Goal: Transaction & Acquisition: Purchase product/service

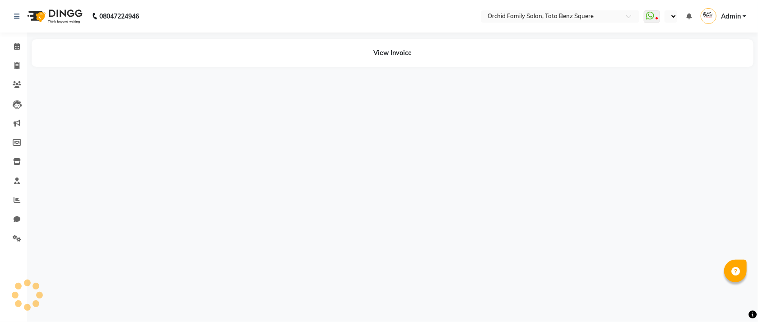
select select "en"
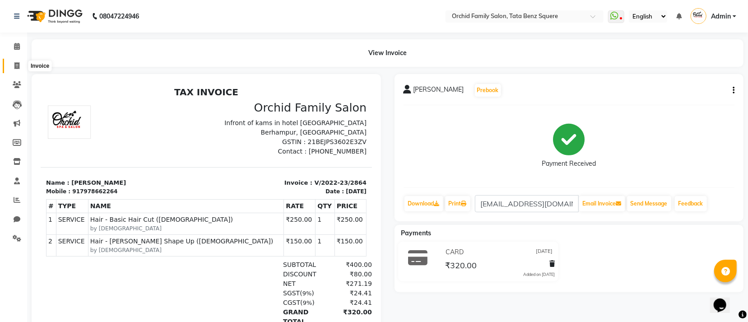
click at [21, 65] on span at bounding box center [17, 66] width 16 height 10
select select "service"
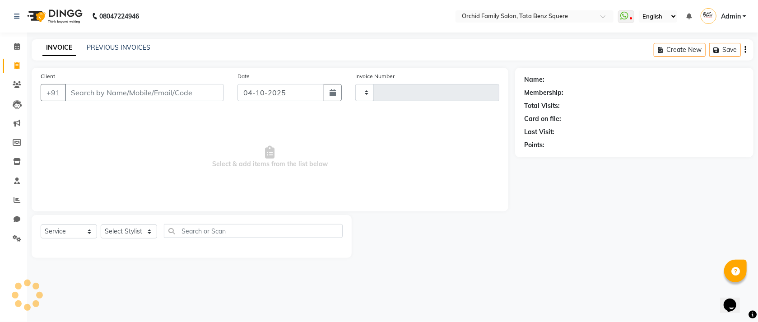
type input "2683"
select select "107"
click at [122, 227] on select "Select Stylist" at bounding box center [129, 231] width 56 height 14
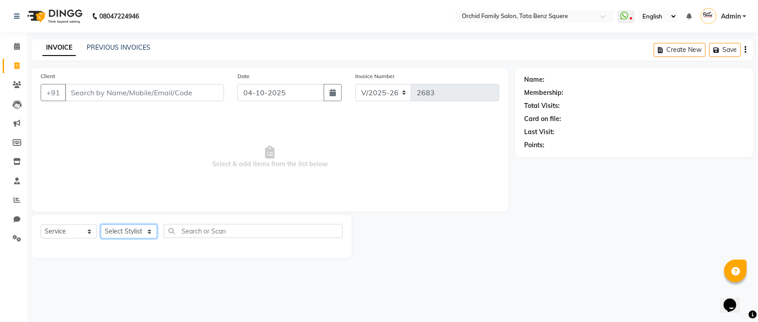
select select "11441"
click at [101, 225] on select "Select Stylist Accountant [PERSON_NAME] [PERSON_NAME] [PERSON_NAME] [PERSON_NAM…" at bounding box center [129, 231] width 56 height 14
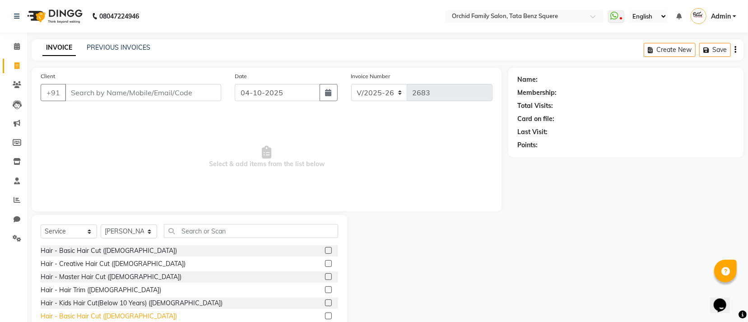
click at [105, 317] on div "Hair - Basic Hair Cut ([DEMOGRAPHIC_DATA])" at bounding box center [109, 315] width 136 height 9
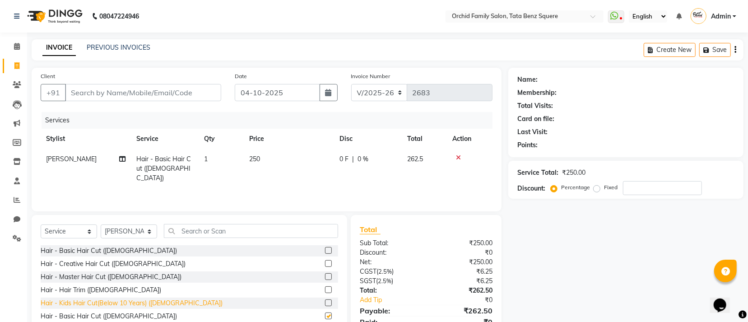
checkbox input "false"
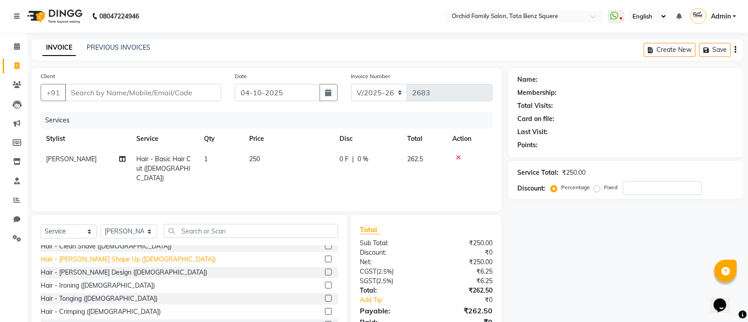
click at [95, 263] on div "Hair - [PERSON_NAME] Shape Up ([DEMOGRAPHIC_DATA])" at bounding box center [128, 259] width 175 height 9
checkbox input "false"
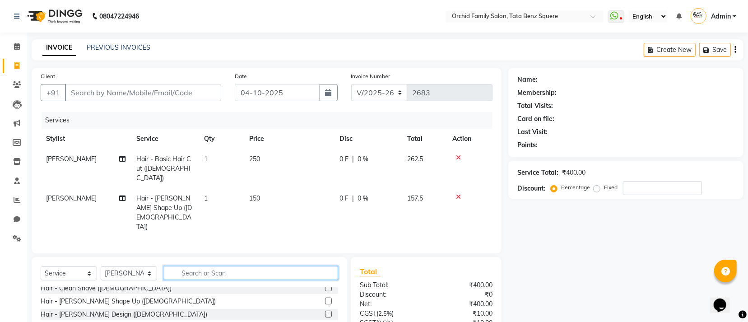
click at [191, 266] on input "text" at bounding box center [251, 273] width 174 height 14
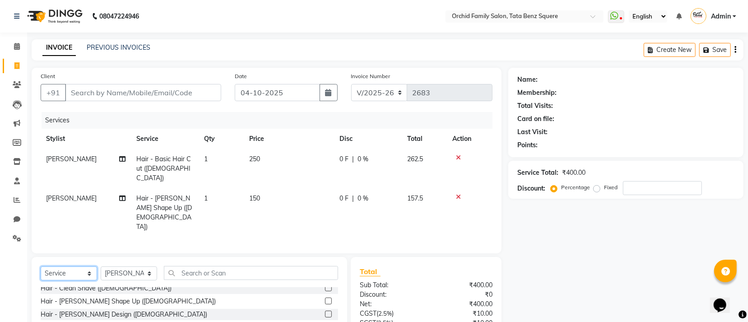
click at [79, 266] on select "Select Service Product Membership Package Voucher Prepaid Gift Card" at bounding box center [69, 273] width 56 height 14
select select "product"
click at [41, 266] on select "Select Service Product Membership Package Voucher Prepaid Gift Card" at bounding box center [69, 273] width 56 height 14
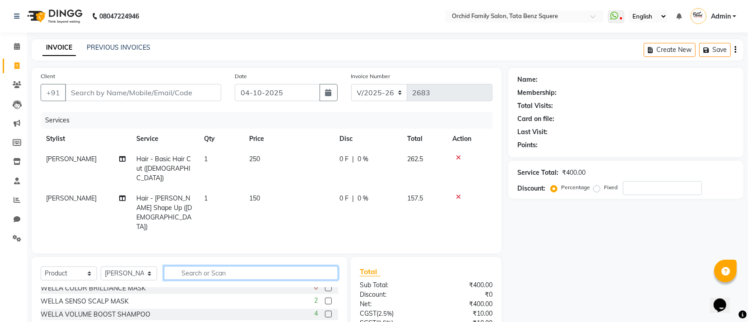
click at [216, 266] on input "text" at bounding box center [251, 273] width 174 height 14
type input "BEARDO"
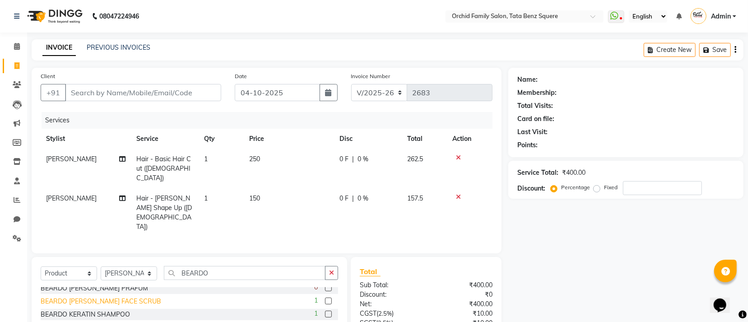
click at [110, 297] on div "BEARDO [PERSON_NAME] FACE SCRUB" at bounding box center [101, 301] width 121 height 9
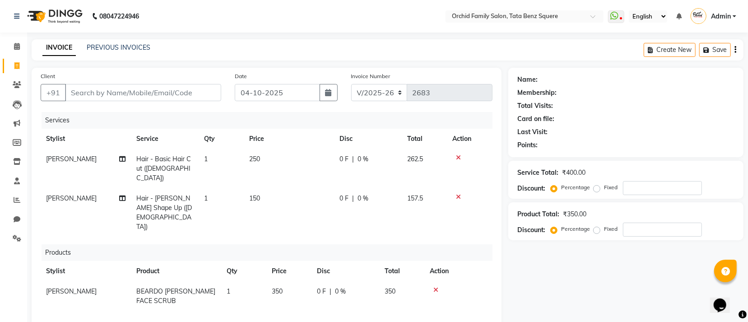
checkbox input "false"
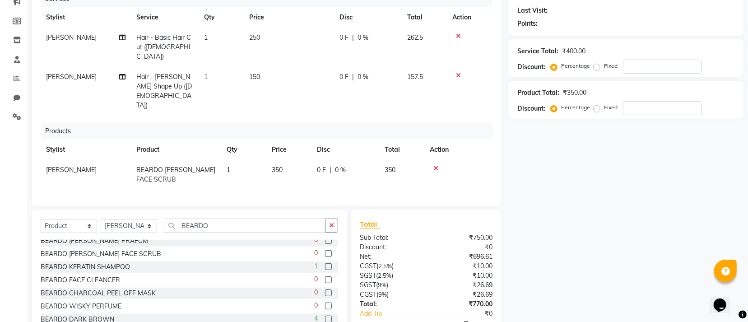
scroll to position [135, 0]
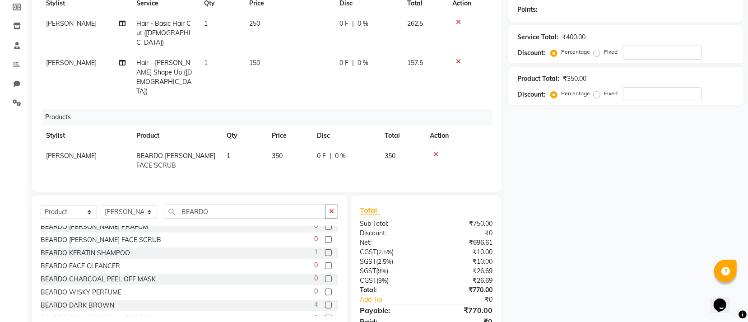
drag, startPoint x: 286, startPoint y: 125, endPoint x: 294, endPoint y: 130, distance: 9.4
click at [294, 146] on td "350" at bounding box center [288, 161] width 45 height 30
select select "11441"
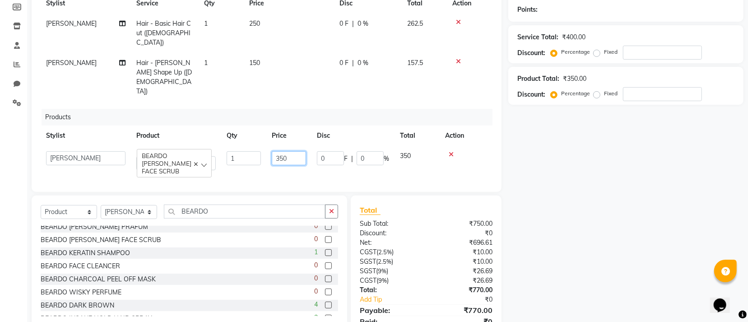
click at [295, 151] on input "350" at bounding box center [289, 158] width 34 height 14
type input "375"
drag, startPoint x: 715, startPoint y: 148, endPoint x: 399, endPoint y: 74, distance: 324.5
click at [714, 149] on div "Name: Membership: Total Visits: Card on file: Last Visit: Points: Service Total…" at bounding box center [629, 139] width 242 height 415
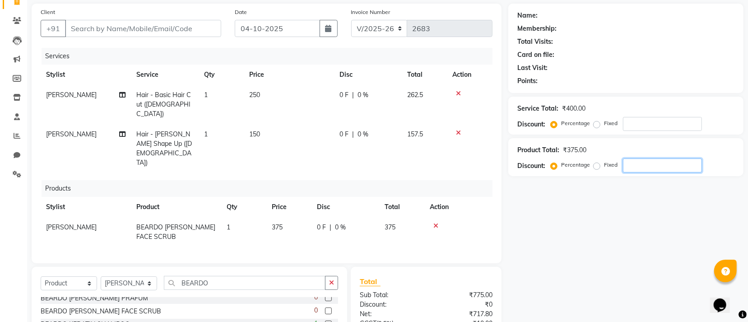
scroll to position [0, 0]
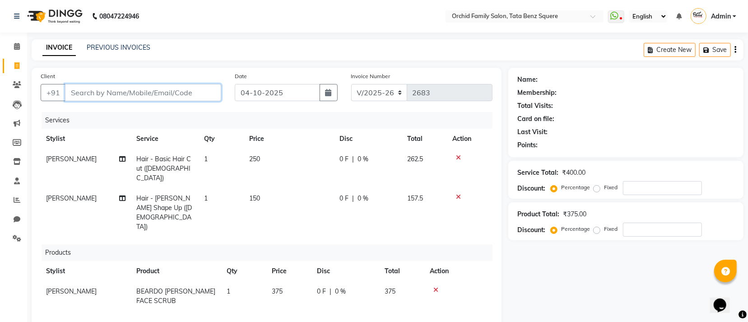
click at [199, 93] on input "Client" at bounding box center [143, 92] width 156 height 17
type input "7"
type input "0"
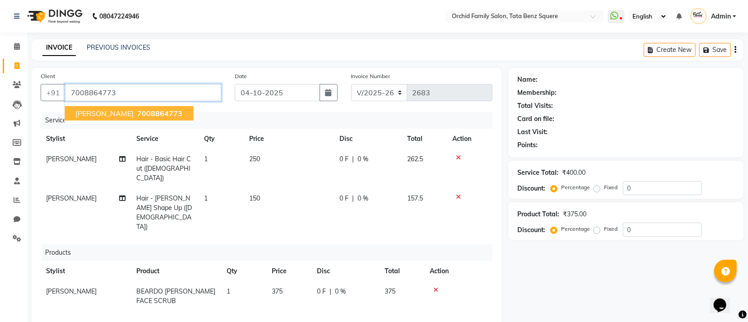
type input "7008864773"
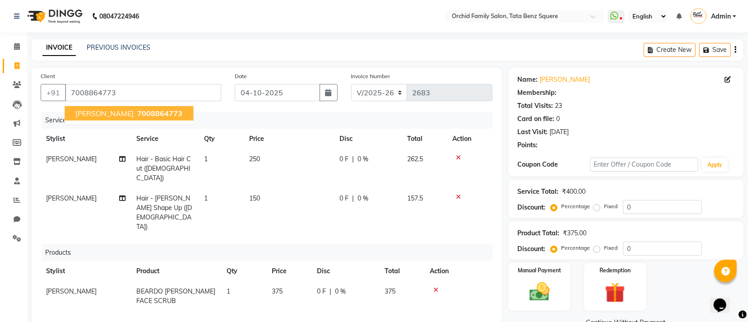
select select "1: Object"
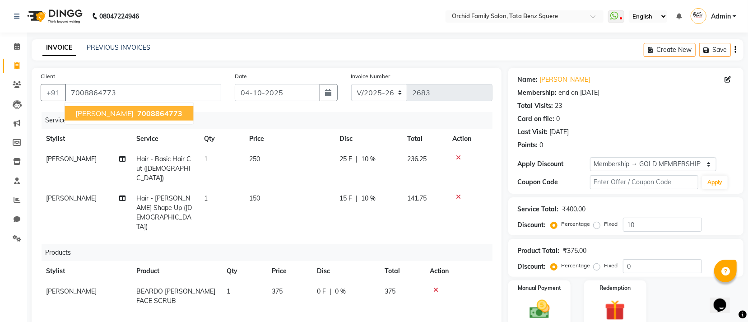
click at [91, 117] on span "[PERSON_NAME]" at bounding box center [104, 113] width 58 height 9
type input "0"
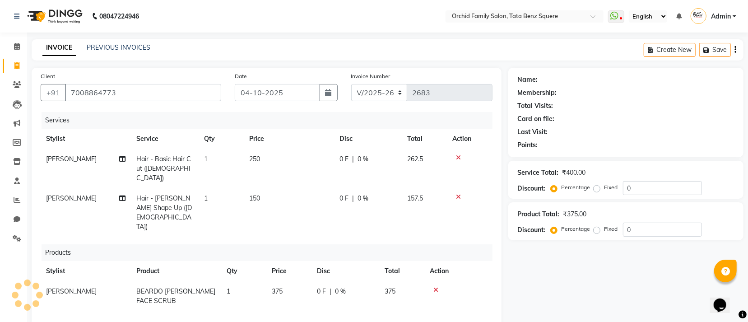
select select "1: Object"
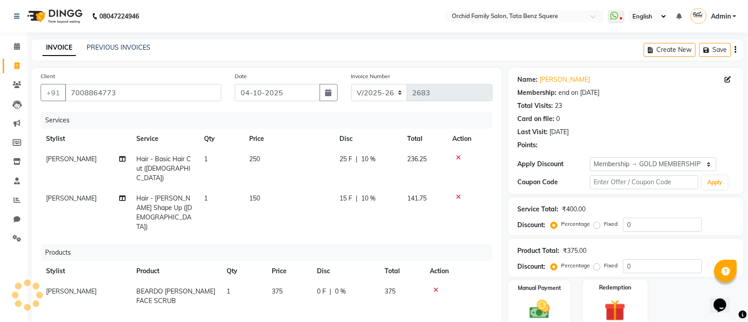
type input "10"
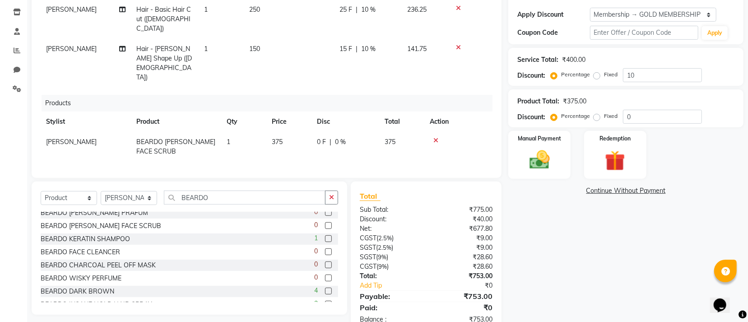
scroll to position [157, 0]
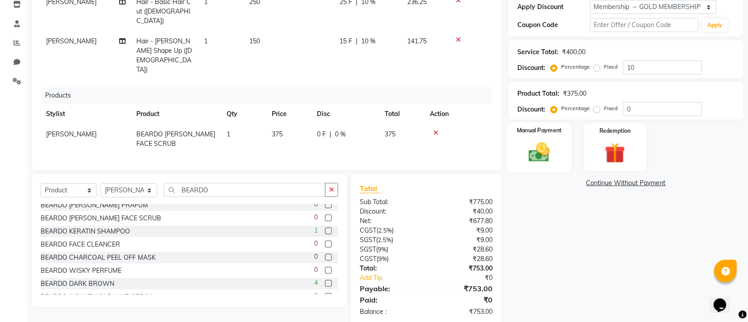
click at [552, 162] on img at bounding box center [539, 152] width 34 height 24
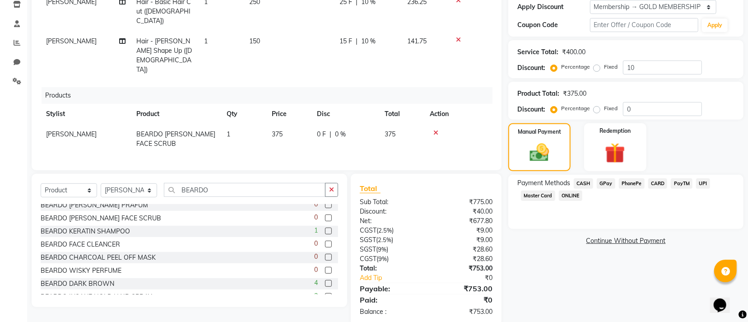
click at [580, 182] on span "CASH" at bounding box center [583, 183] width 19 height 10
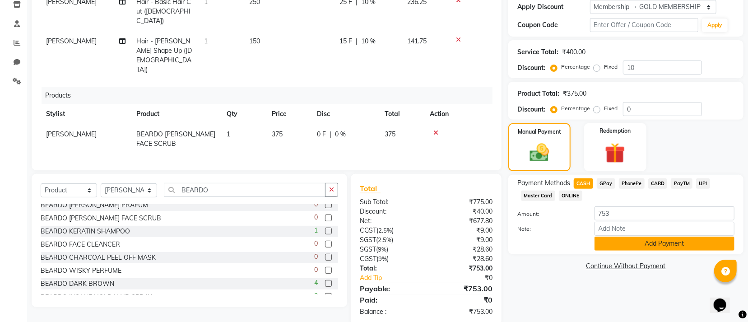
click at [606, 251] on button "Add Payment" at bounding box center [664, 244] width 140 height 14
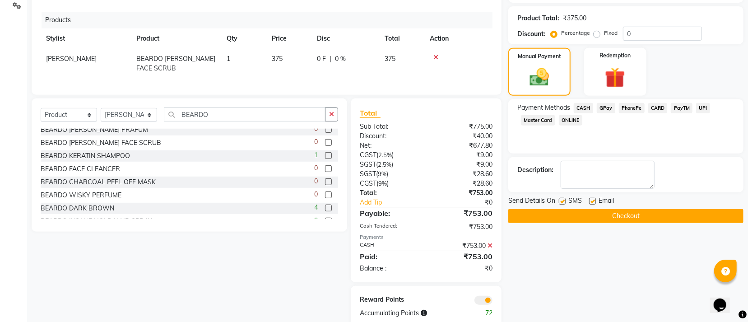
scroll to position [234, 0]
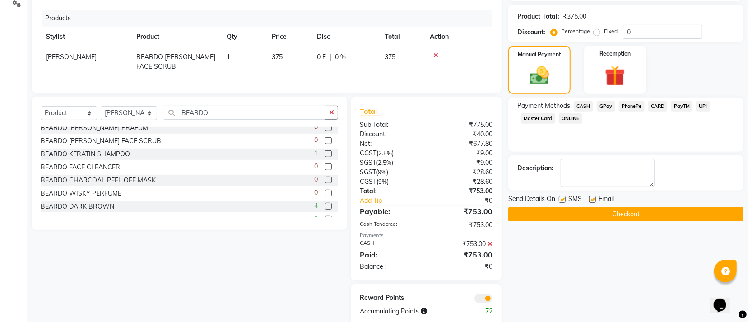
click at [606, 211] on button "Checkout" at bounding box center [625, 214] width 235 height 14
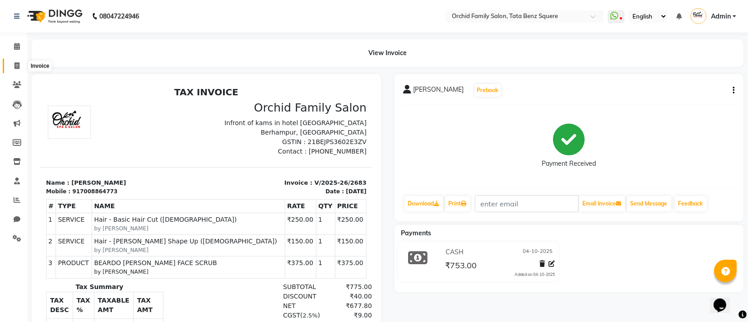
click at [16, 66] on icon at bounding box center [16, 65] width 5 height 7
select select "107"
select select "service"
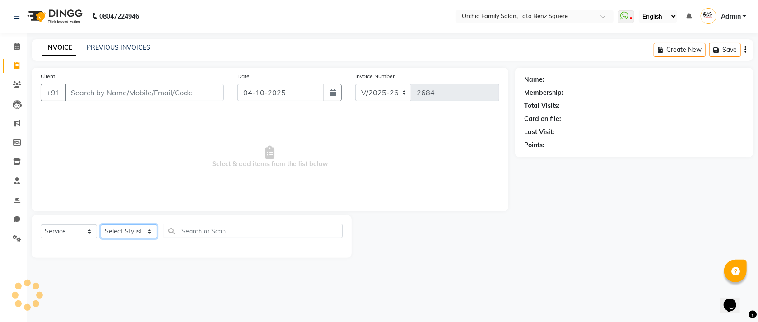
click at [131, 230] on select "Select Stylist" at bounding box center [129, 231] width 56 height 14
select select "45556"
click at [101, 225] on select "Select Stylist Accountant [PERSON_NAME] [PERSON_NAME] [PERSON_NAME] [PERSON_NAM…" at bounding box center [129, 231] width 56 height 14
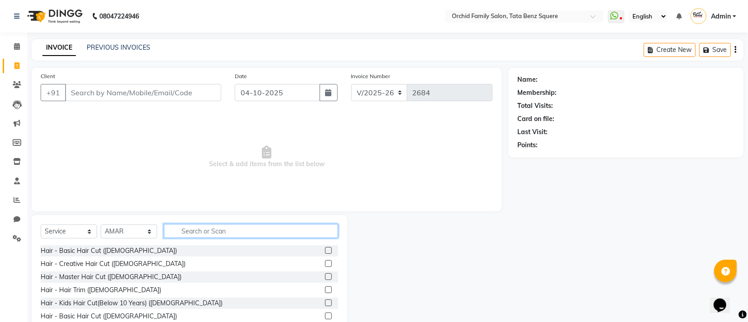
click at [201, 228] on input "text" at bounding box center [251, 231] width 174 height 14
click at [179, 266] on div "Hair - Creative Hair Cut ([DEMOGRAPHIC_DATA])" at bounding box center [189, 263] width 297 height 11
click at [325, 266] on label at bounding box center [328, 263] width 7 height 7
click at [325, 266] on input "checkbox" at bounding box center [328, 264] width 6 height 6
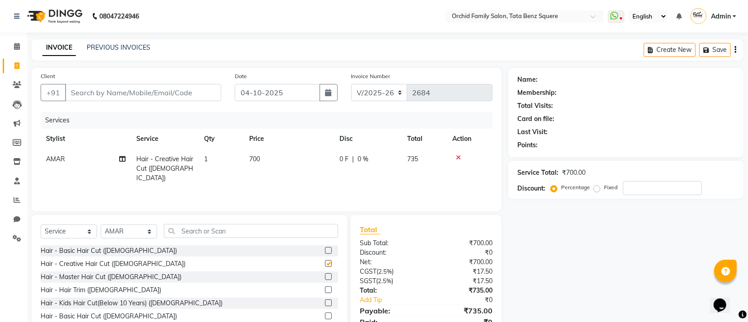
checkbox input "false"
click at [136, 233] on select "Select Stylist Accountant [PERSON_NAME] [PERSON_NAME] [PERSON_NAME] [PERSON_NAM…" at bounding box center [129, 231] width 56 height 14
click at [101, 225] on select "Select Stylist Accountant [PERSON_NAME] [PERSON_NAME] [PERSON_NAME] [PERSON_NAM…" at bounding box center [129, 231] width 56 height 14
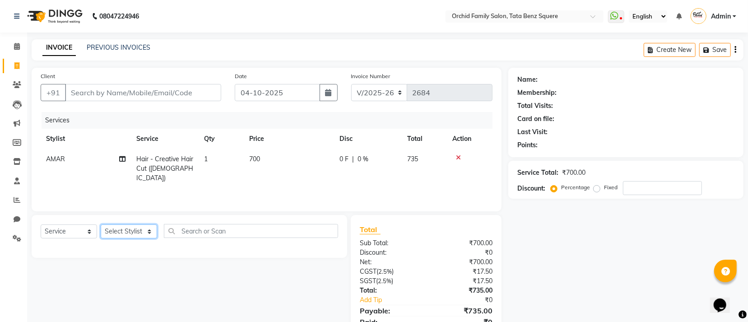
drag, startPoint x: 142, startPoint y: 233, endPoint x: 142, endPoint y: 228, distance: 5.4
click at [142, 233] on select "Select Stylist Accountant [PERSON_NAME] [PERSON_NAME] [PERSON_NAME] [PERSON_NAM…" at bounding box center [129, 231] width 56 height 14
click at [101, 225] on select "Select Stylist Accountant [PERSON_NAME] [PERSON_NAME] [PERSON_NAME] [PERSON_NAM…" at bounding box center [129, 231] width 56 height 14
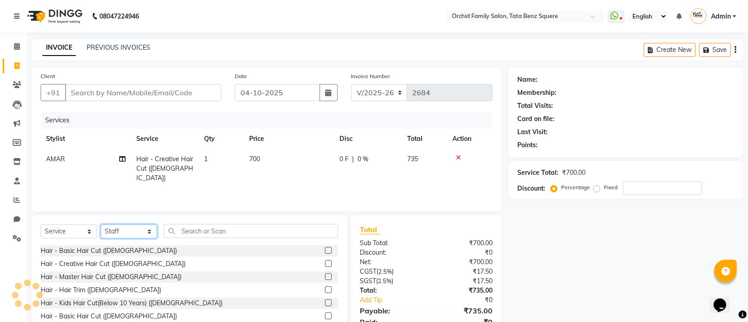
click at [151, 235] on select "Select Stylist Accountant [PERSON_NAME] [PERSON_NAME] [PERSON_NAME] [PERSON_NAM…" at bounding box center [129, 231] width 56 height 14
select select "40047"
click at [101, 225] on select "Select Stylist Accountant [PERSON_NAME] [PERSON_NAME] [PERSON_NAME] [PERSON_NAM…" at bounding box center [129, 231] width 56 height 14
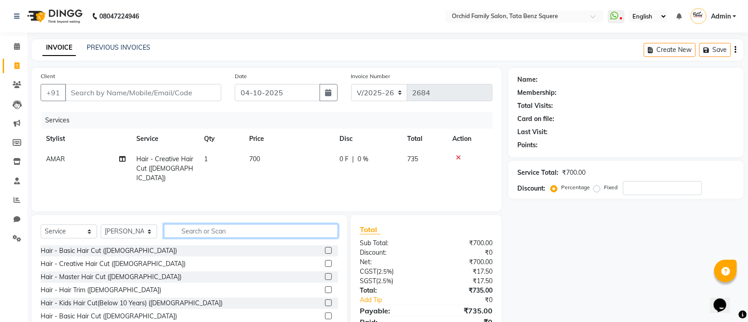
click at [216, 235] on input "text" at bounding box center [251, 231] width 174 height 14
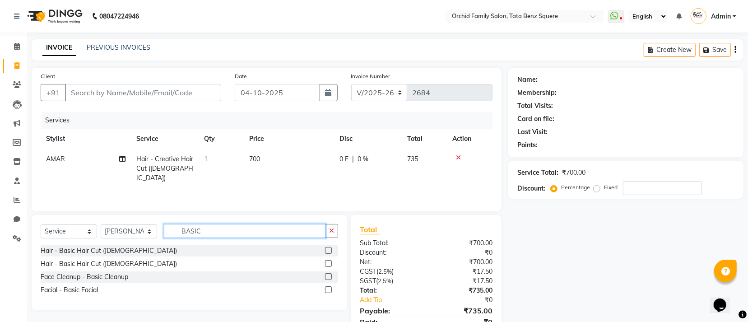
type input "BASIC"
click at [326, 252] on label at bounding box center [328, 250] width 7 height 7
click at [326, 252] on input "checkbox" at bounding box center [328, 251] width 6 height 6
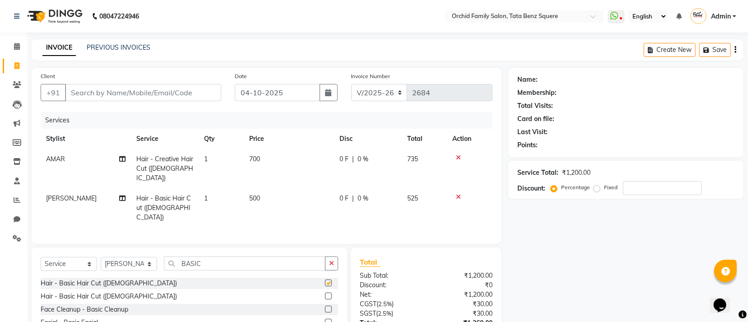
checkbox input "false"
click at [335, 259] on button "button" at bounding box center [331, 263] width 13 height 14
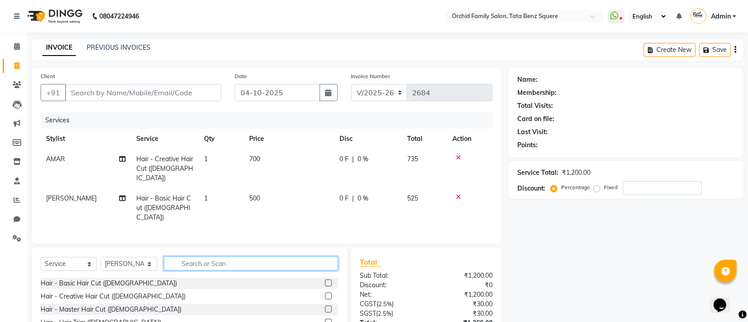
click at [236, 259] on input "text" at bounding box center [251, 263] width 174 height 14
click at [236, 256] on input "text" at bounding box center [251, 263] width 174 height 14
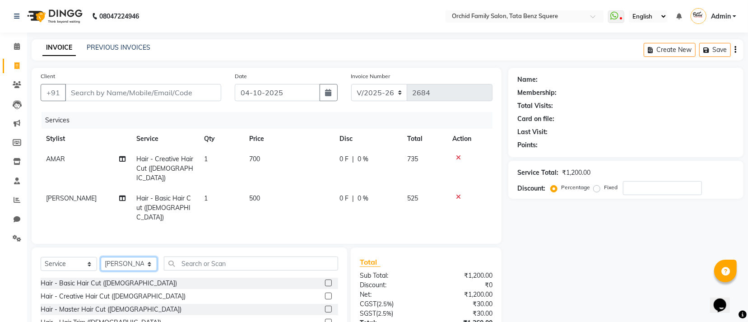
click at [140, 257] on select "Select Stylist Accountant [PERSON_NAME] [PERSON_NAME] [PERSON_NAME] [PERSON_NAM…" at bounding box center [129, 264] width 56 height 14
select select "7335"
click at [101, 257] on select "Select Stylist Accountant [PERSON_NAME] [PERSON_NAME] [PERSON_NAME] [PERSON_NAM…" at bounding box center [129, 264] width 56 height 14
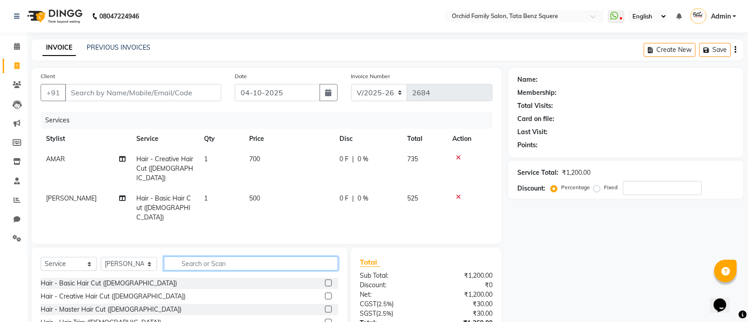
click at [243, 256] on input "text" at bounding box center [251, 263] width 174 height 14
click at [224, 256] on input "text" at bounding box center [251, 263] width 174 height 14
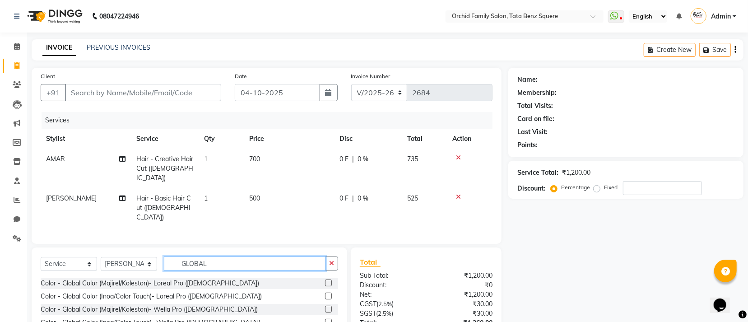
type input "GLOBAL"
click at [231, 278] on div "Color - Global Color (Majirel/Koleston)- Loreal Pro ([DEMOGRAPHIC_DATA])" at bounding box center [189, 283] width 297 height 11
click at [326, 278] on div at bounding box center [331, 283] width 13 height 11
click at [325, 279] on label at bounding box center [328, 282] width 7 height 7
click at [325, 280] on input "checkbox" at bounding box center [328, 283] width 6 height 6
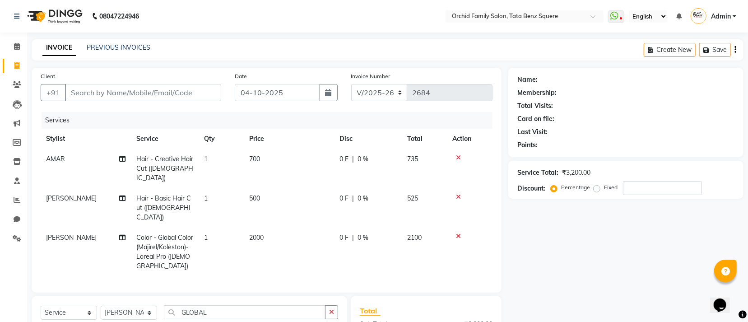
checkbox input "false"
click at [267, 227] on td "2000" at bounding box center [289, 251] width 90 height 49
select select "7335"
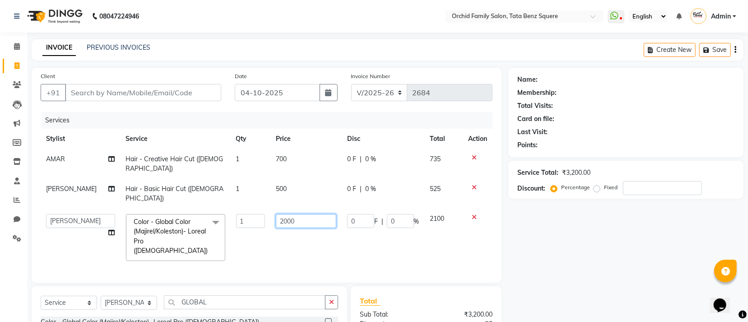
click at [305, 214] on input "2000" at bounding box center [306, 221] width 60 height 14
type input "2499"
click at [200, 96] on input "Client" at bounding box center [143, 92] width 156 height 17
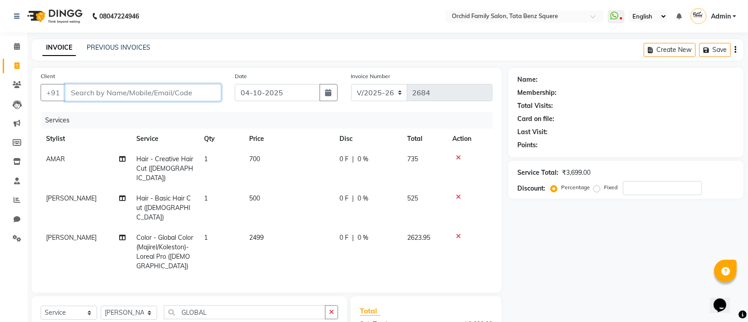
click at [152, 91] on input "Client" at bounding box center [143, 92] width 156 height 17
type input "8"
type input "0"
type input "8763638736"
click at [185, 93] on span "Add Client" at bounding box center [198, 92] width 36 height 9
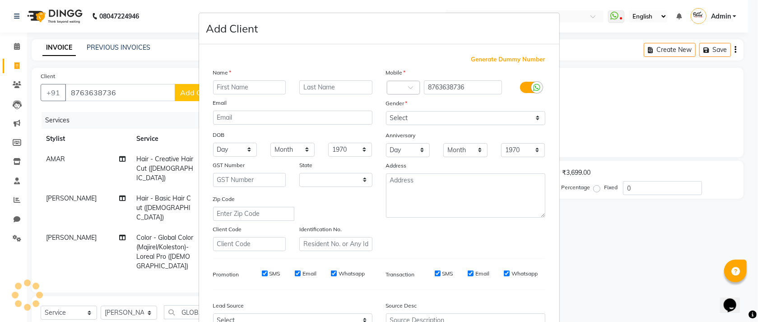
select select "29"
click at [229, 85] on input "text" at bounding box center [249, 87] width 73 height 14
type input "PRIYA"
click at [349, 84] on input "text" at bounding box center [335, 87] width 73 height 14
type input "DASH"
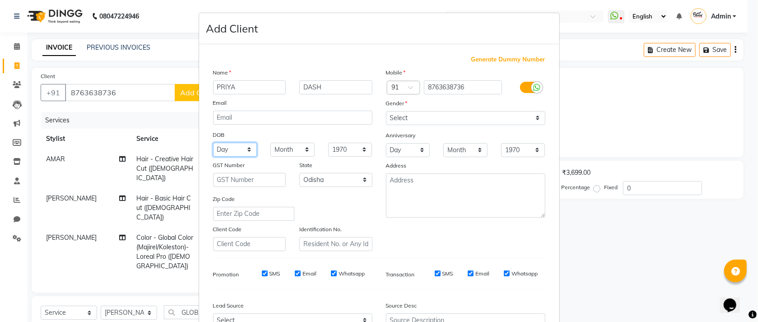
click at [233, 150] on select "Day 01 02 03 04 05 06 07 08 09 10 11 12 13 14 15 16 17 18 19 20 21 22 23 24 25 …" at bounding box center [235, 150] width 44 height 14
select select "27"
click at [213, 144] on select "Day 01 02 03 04 05 06 07 08 09 10 11 12 13 14 15 16 17 18 19 20 21 22 23 24 25 …" at bounding box center [235, 150] width 44 height 14
click at [293, 150] on select "Month January February March April May June July August September October Novem…" at bounding box center [292, 150] width 44 height 14
select select "11"
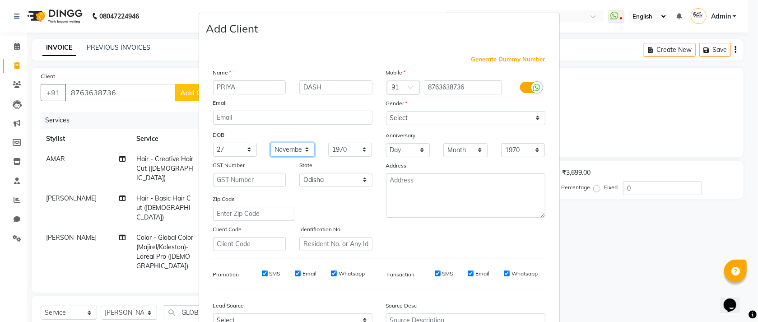
click at [270, 144] on select "Month January February March April May June July August September October Novem…" at bounding box center [292, 150] width 44 height 14
click at [353, 154] on select "1940 1941 1942 1943 1944 1945 1946 1947 1948 1949 1950 1951 1952 1953 1954 1955…" at bounding box center [350, 150] width 44 height 14
select select "1988"
click at [328, 144] on select "1940 1941 1942 1943 1944 1945 1946 1947 1948 1949 1950 1951 1952 1953 1954 1955…" at bounding box center [350, 150] width 44 height 14
click at [391, 191] on textarea at bounding box center [465, 195] width 159 height 44
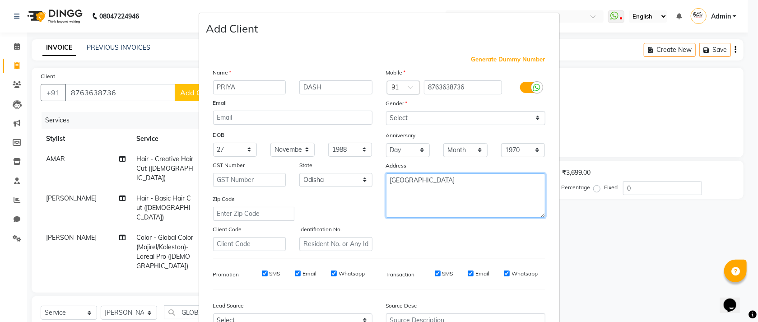
type textarea "[GEOGRAPHIC_DATA]"
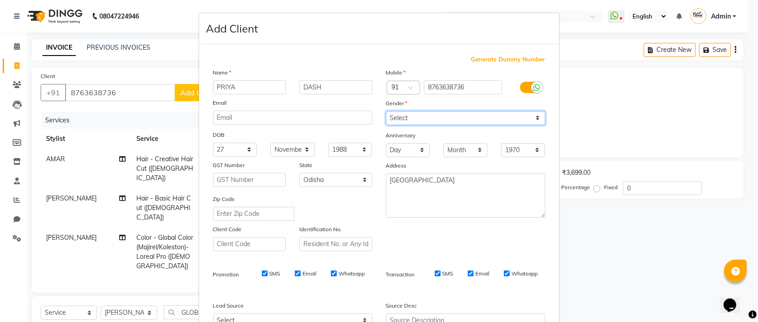
click at [423, 120] on select "Select [DEMOGRAPHIC_DATA] [DEMOGRAPHIC_DATA] Other Prefer Not To Say" at bounding box center [465, 118] width 159 height 14
select select "[DEMOGRAPHIC_DATA]"
click at [386, 111] on select "Select [DEMOGRAPHIC_DATA] [DEMOGRAPHIC_DATA] Other Prefer Not To Say" at bounding box center [465, 118] width 159 height 14
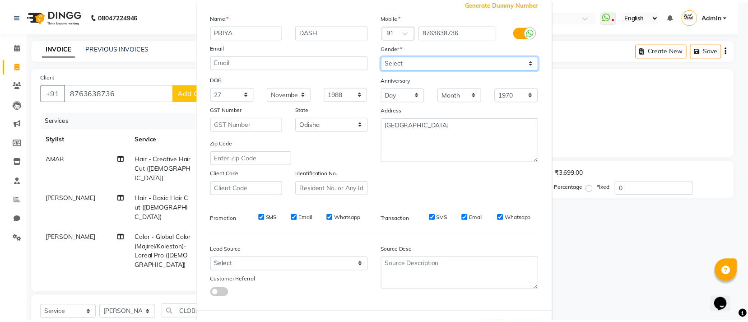
scroll to position [100, 0]
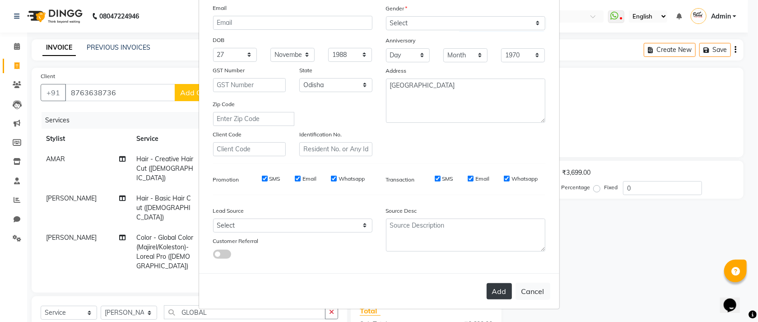
click at [494, 288] on button "Add" at bounding box center [499, 291] width 25 height 16
select select
select select "null"
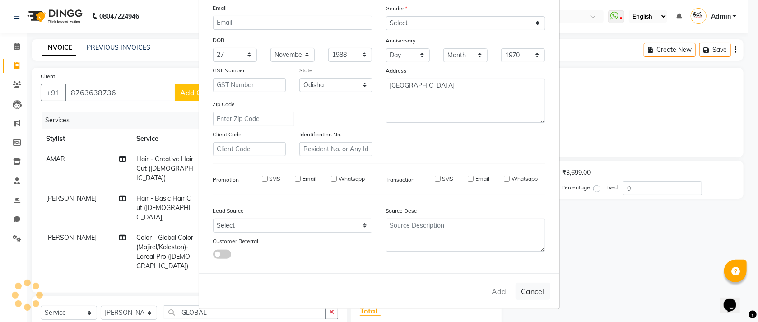
select select
checkbox input "false"
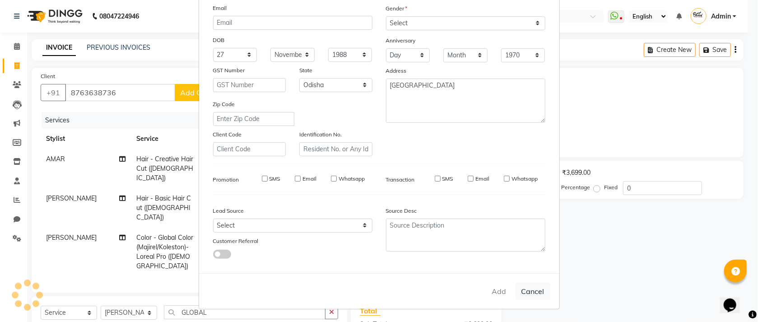
checkbox input "false"
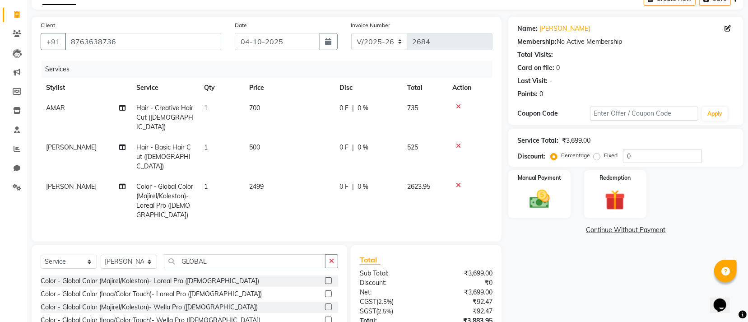
scroll to position [0, 0]
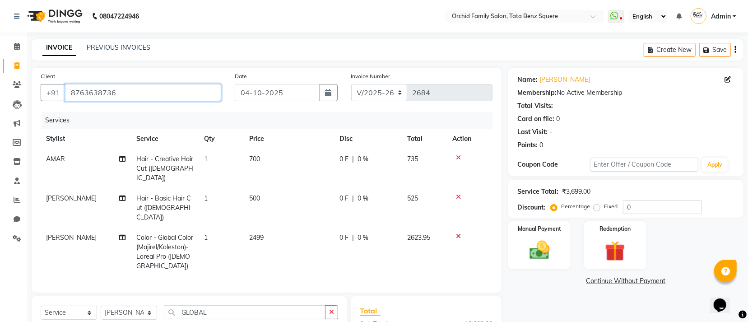
click at [178, 93] on input "8763638736" at bounding box center [143, 92] width 156 height 17
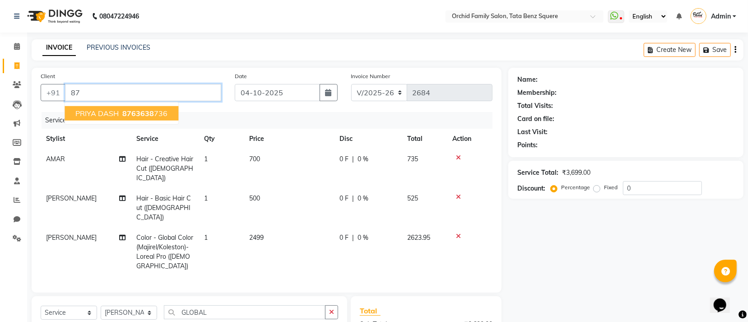
type input "8"
click at [162, 116] on ngb-highlight "7735448697" at bounding box center [157, 113] width 45 height 9
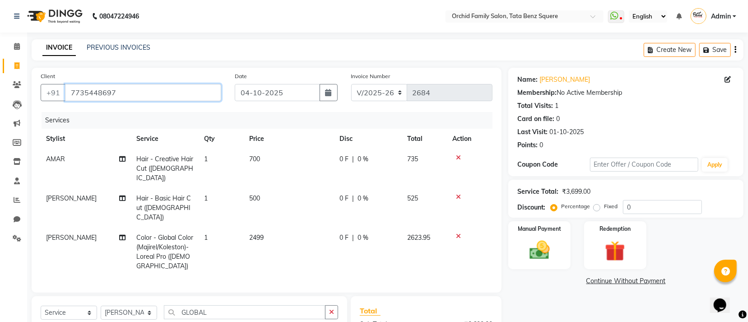
click at [157, 90] on input "7735448697" at bounding box center [143, 92] width 156 height 17
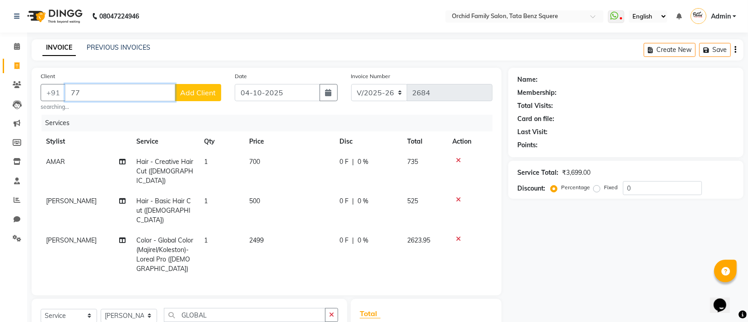
type input "7"
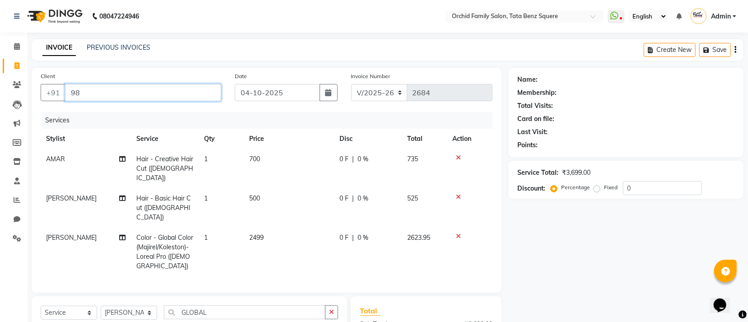
type input "9"
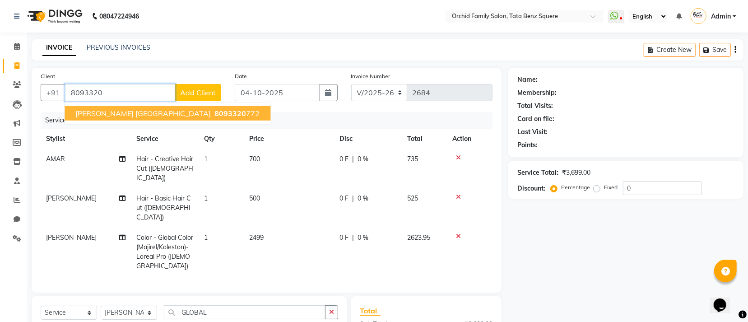
click at [213, 115] on ngb-highlight "8093320 772" at bounding box center [236, 113] width 47 height 9
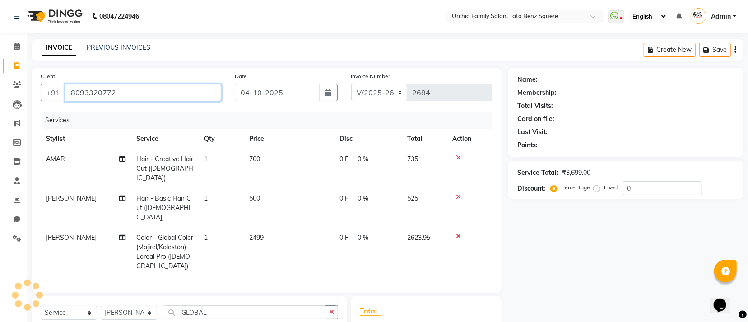
type input "8093320772"
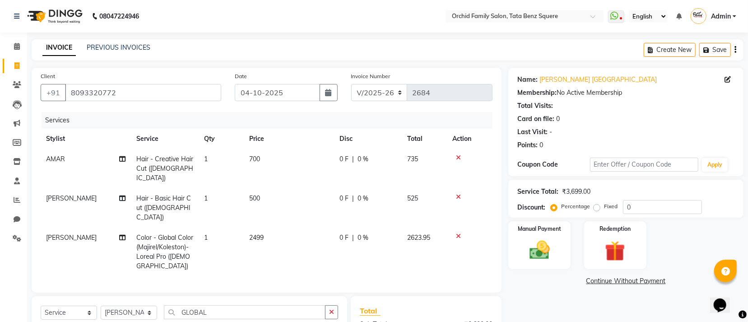
scroll to position [112, 0]
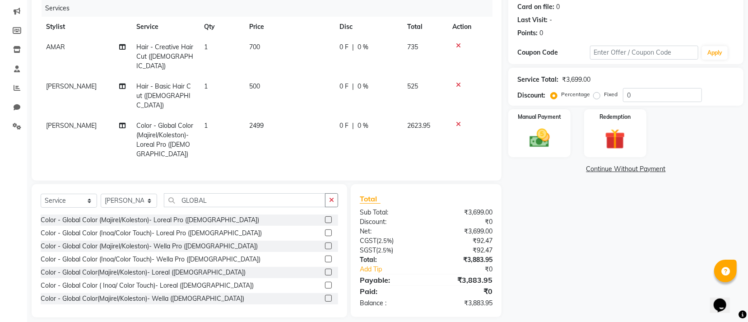
click at [399, 80] on td "0 F | 0 %" at bounding box center [368, 95] width 68 height 39
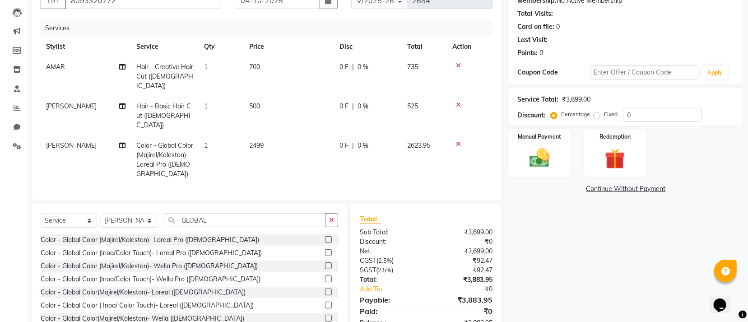
select select "40047"
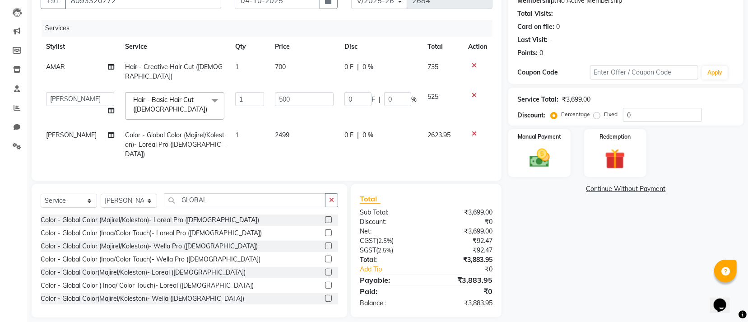
click at [398, 87] on td "0 F | 0 %" at bounding box center [380, 106] width 83 height 38
click at [398, 92] on input "0" at bounding box center [397, 99] width 27 height 14
type input "010"
click at [387, 53] on th "Disc" at bounding box center [380, 47] width 83 height 20
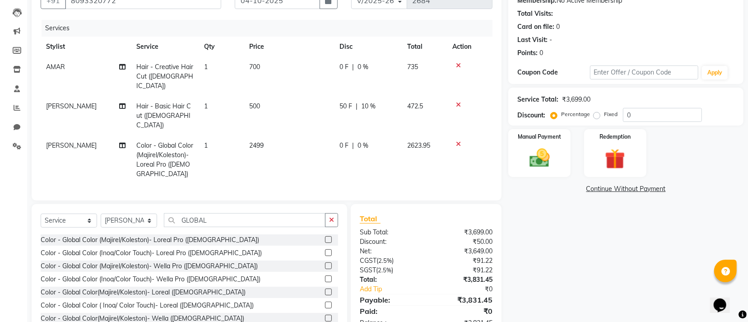
click at [381, 71] on div "0 F | 0 %" at bounding box center [367, 66] width 57 height 9
select select "45556"
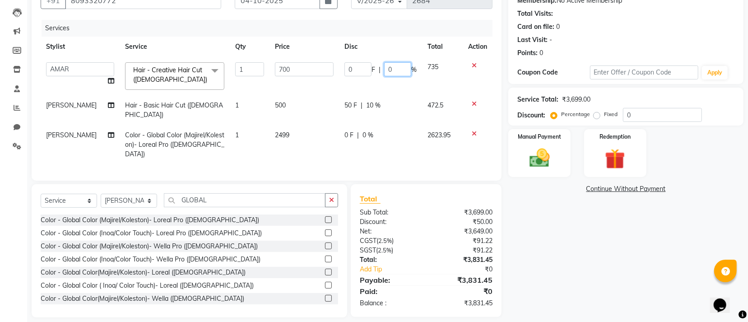
click at [385, 69] on input "0" at bounding box center [397, 69] width 27 height 14
click at [389, 67] on input "0" at bounding box center [397, 69] width 27 height 14
type input "010"
click at [61, 197] on div "Select Service Product Membership Package Voucher Prepaid Gift Card Select Styl…" at bounding box center [190, 250] width 316 height 133
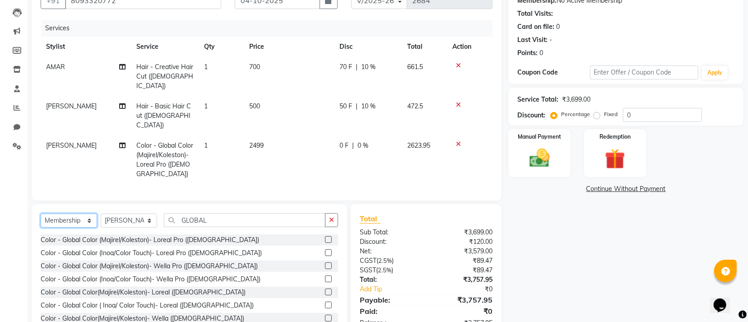
click at [41, 213] on select "Select Service Product Membership Package Voucher Prepaid Gift Card" at bounding box center [69, 220] width 56 height 14
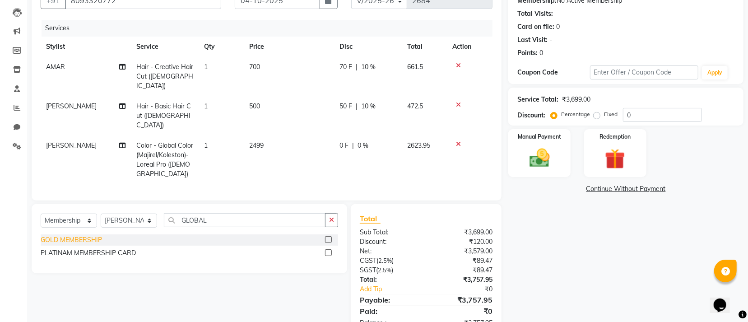
click at [78, 235] on div "GOLD MEMBERSHIP" at bounding box center [71, 239] width 61 height 9
select select "select"
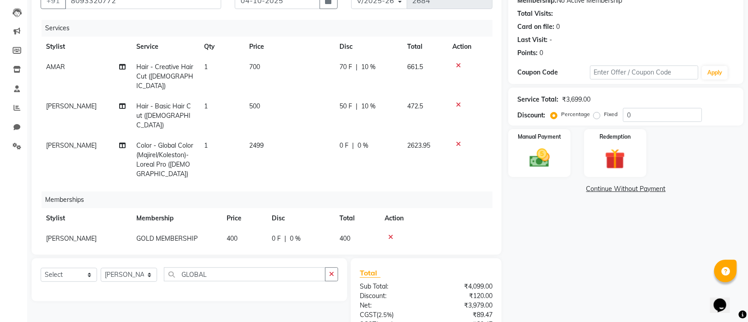
scroll to position [1, 0]
click at [253, 227] on td "400" at bounding box center [243, 237] width 45 height 20
select select "7335"
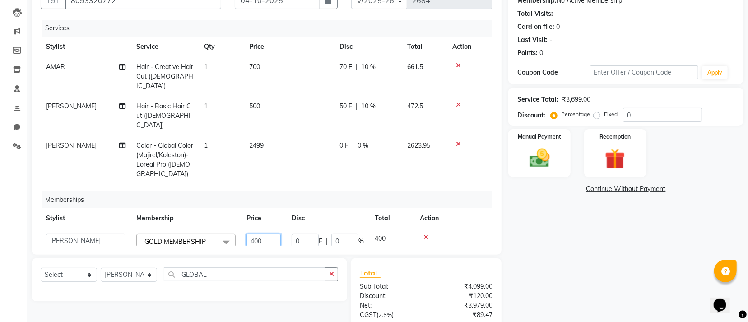
click at [265, 234] on input "400" at bounding box center [263, 241] width 34 height 14
type input "4"
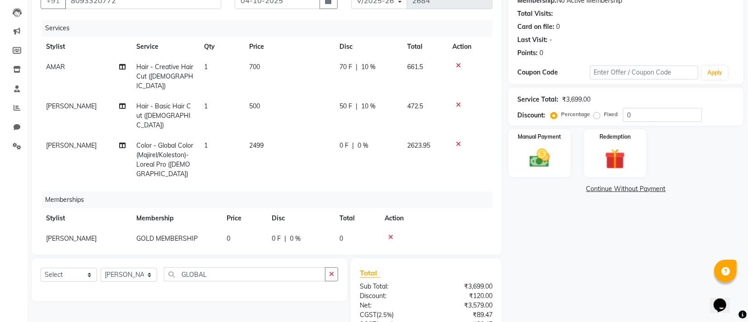
drag, startPoint x: 288, startPoint y: 187, endPoint x: 291, endPoint y: 181, distance: 7.3
click at [291, 191] on div "Memberships" at bounding box center [271, 199] width 458 height 17
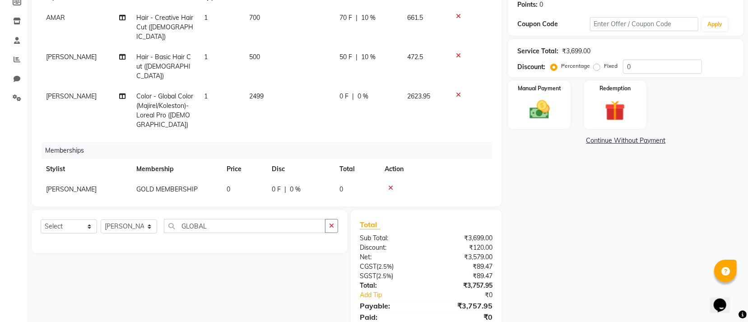
scroll to position [176, 0]
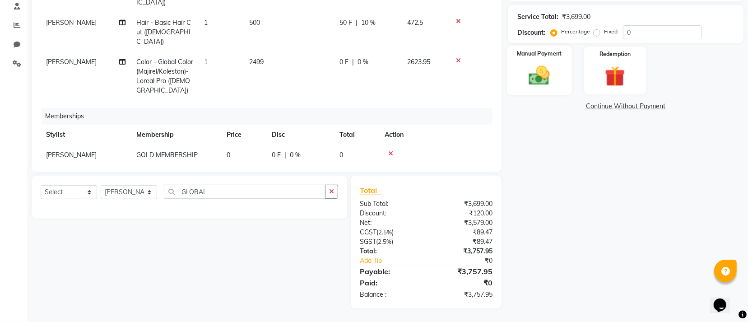
click at [568, 80] on div "Manual Payment" at bounding box center [539, 71] width 65 height 50
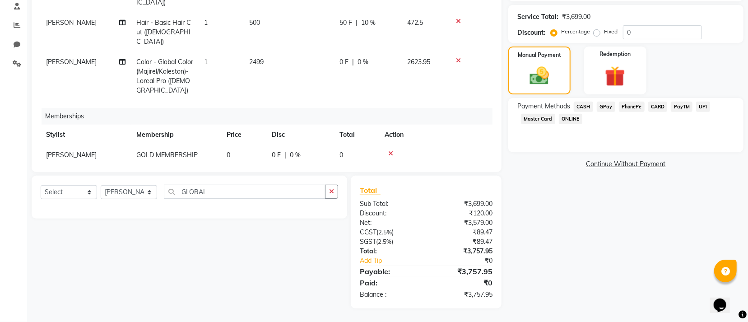
click at [589, 106] on span "CASH" at bounding box center [583, 107] width 19 height 10
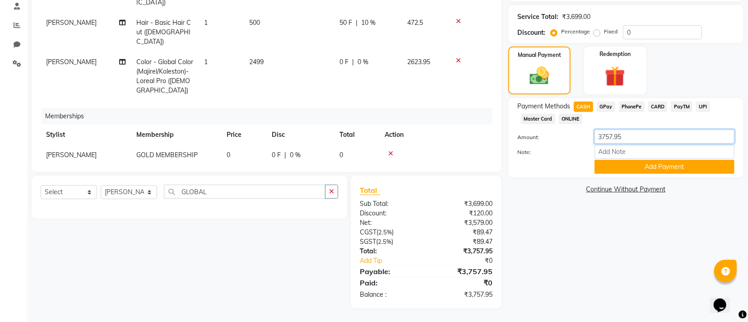
click at [635, 139] on input "3757.95" at bounding box center [664, 137] width 140 height 14
type input "3758"
click at [624, 162] on button "Add Payment" at bounding box center [664, 167] width 140 height 14
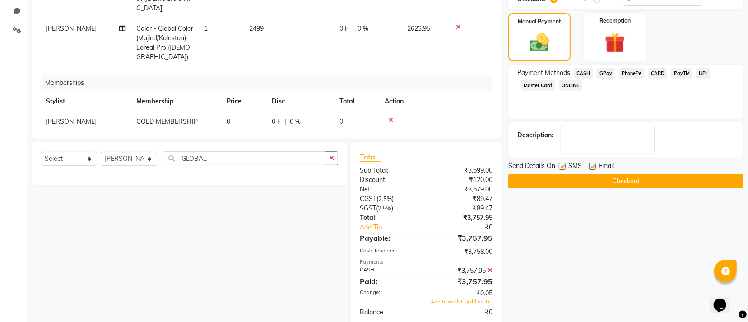
scroll to position [226, 0]
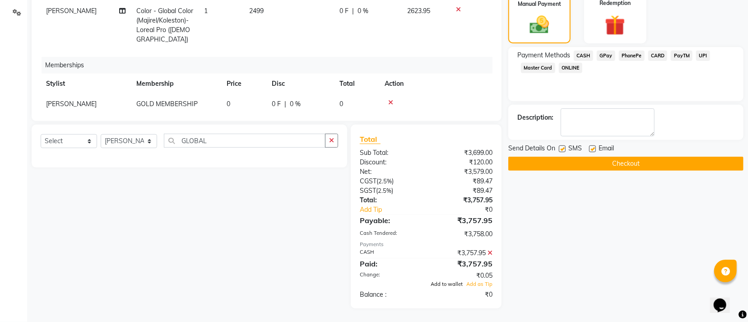
click at [456, 287] on span "Add to wallet" at bounding box center [447, 284] width 32 height 6
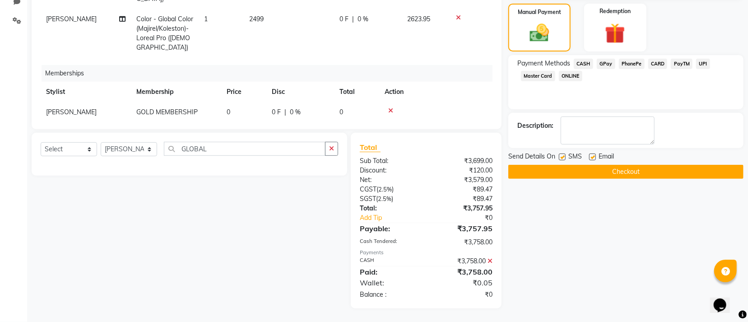
click at [535, 171] on button "Checkout" at bounding box center [625, 172] width 235 height 14
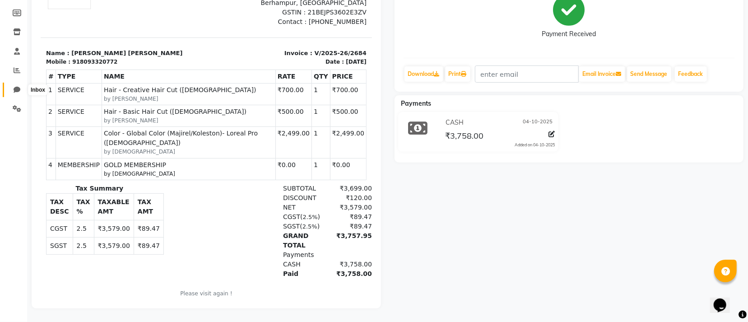
click at [18, 86] on icon at bounding box center [17, 89] width 7 height 7
select select "100"
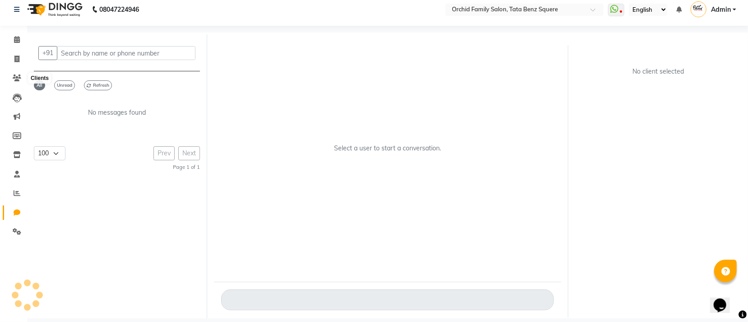
scroll to position [6, 0]
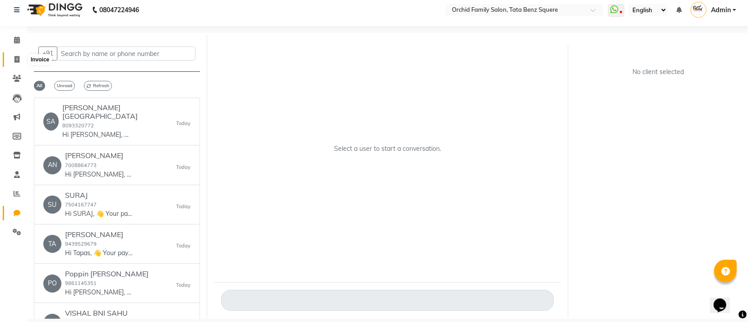
click at [17, 56] on icon at bounding box center [16, 59] width 5 height 7
select select "service"
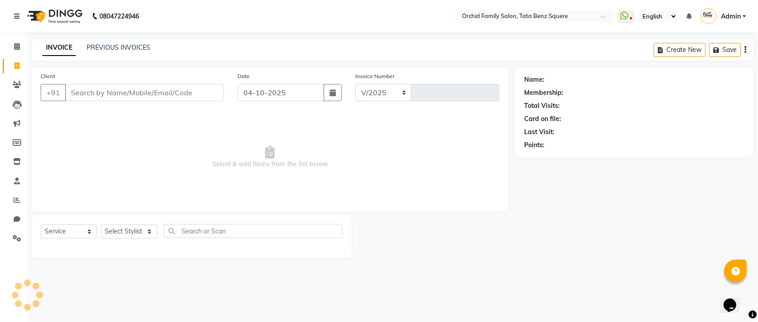
select select "107"
type input "2685"
click at [139, 50] on link "PREVIOUS INVOICES" at bounding box center [119, 47] width 64 height 8
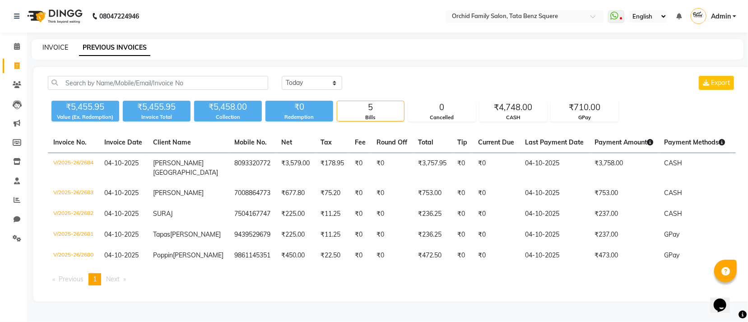
click at [49, 49] on link "INVOICE" at bounding box center [55, 47] width 26 height 8
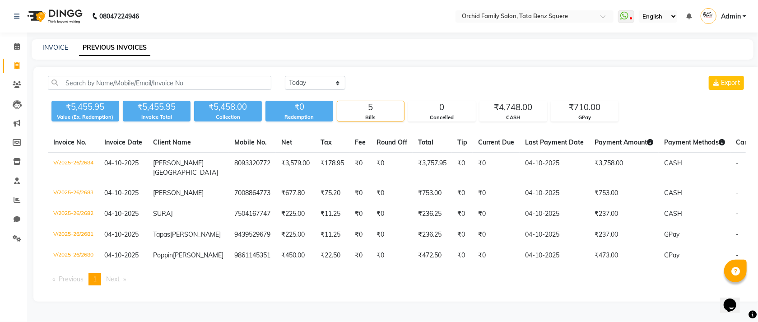
select select "service"
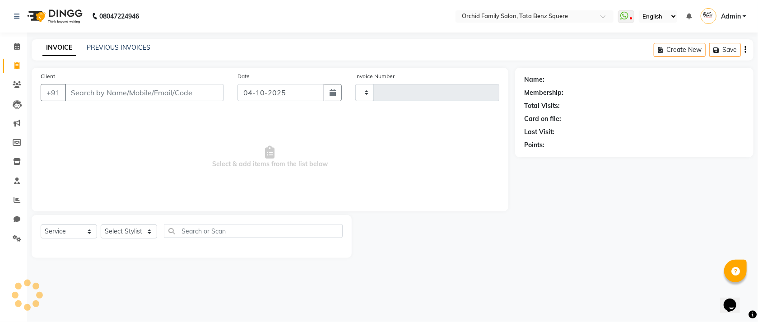
type input "2685"
select select "107"
